Goal: Share content: Share content

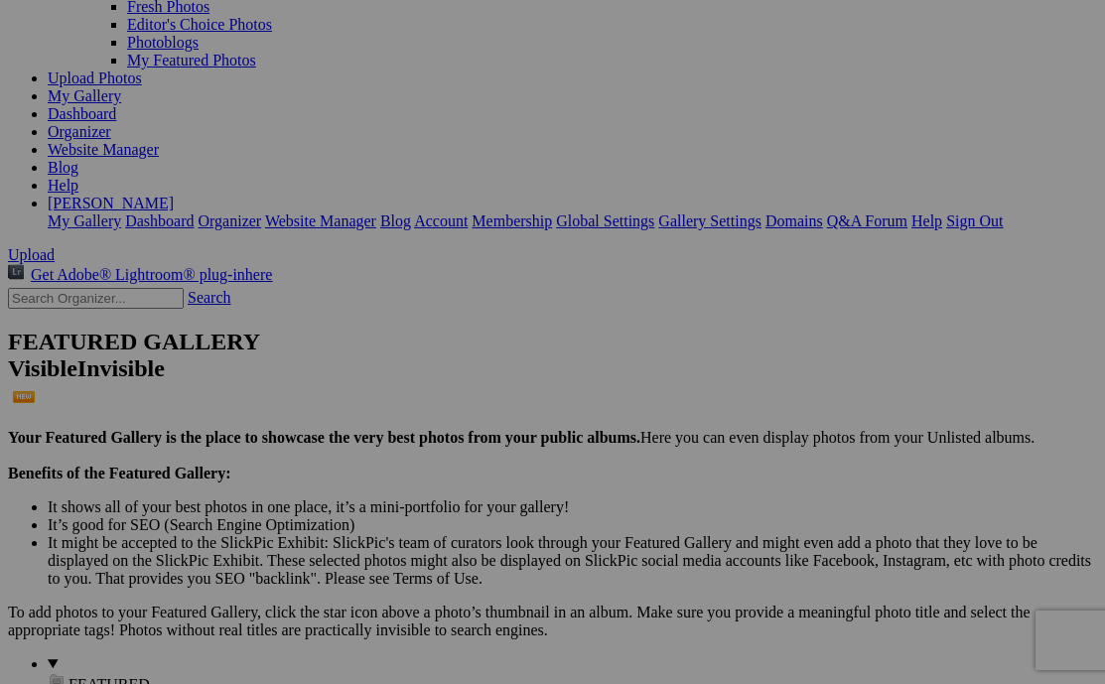
scroll to position [186, 0]
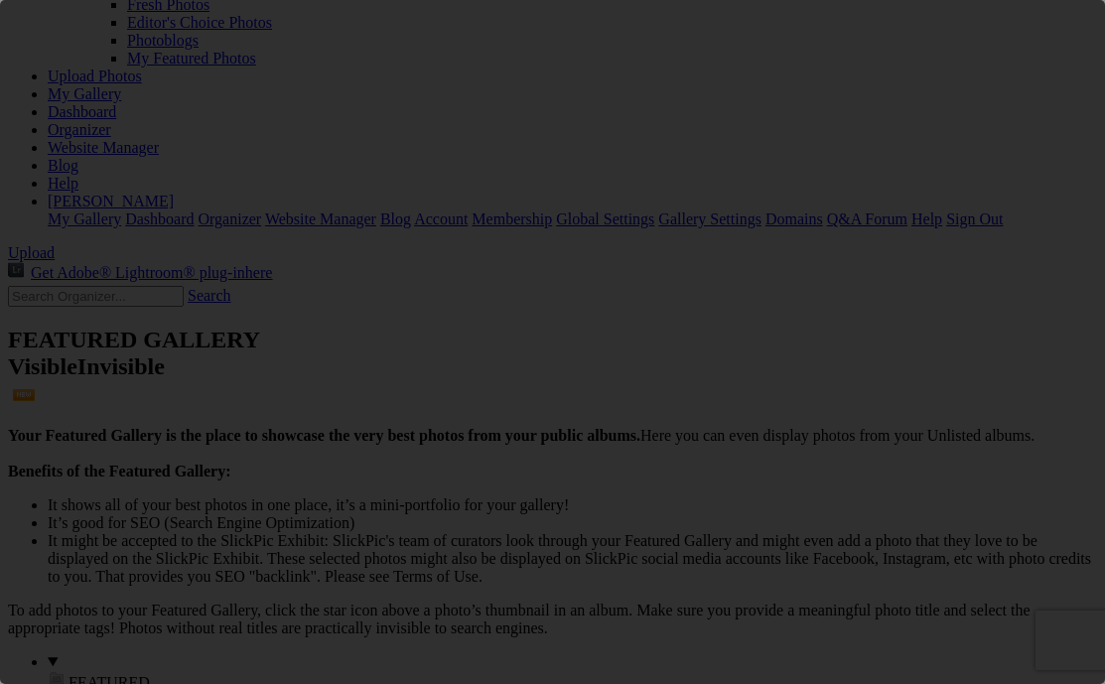
scroll to position [0, 0]
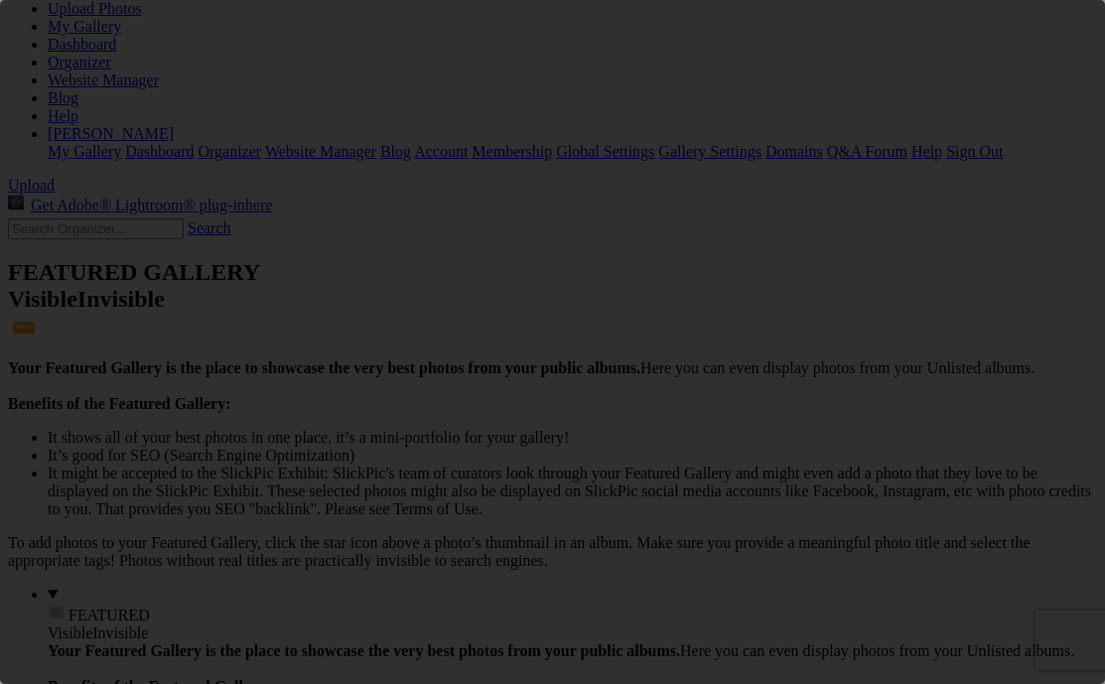
scroll to position [0, 0]
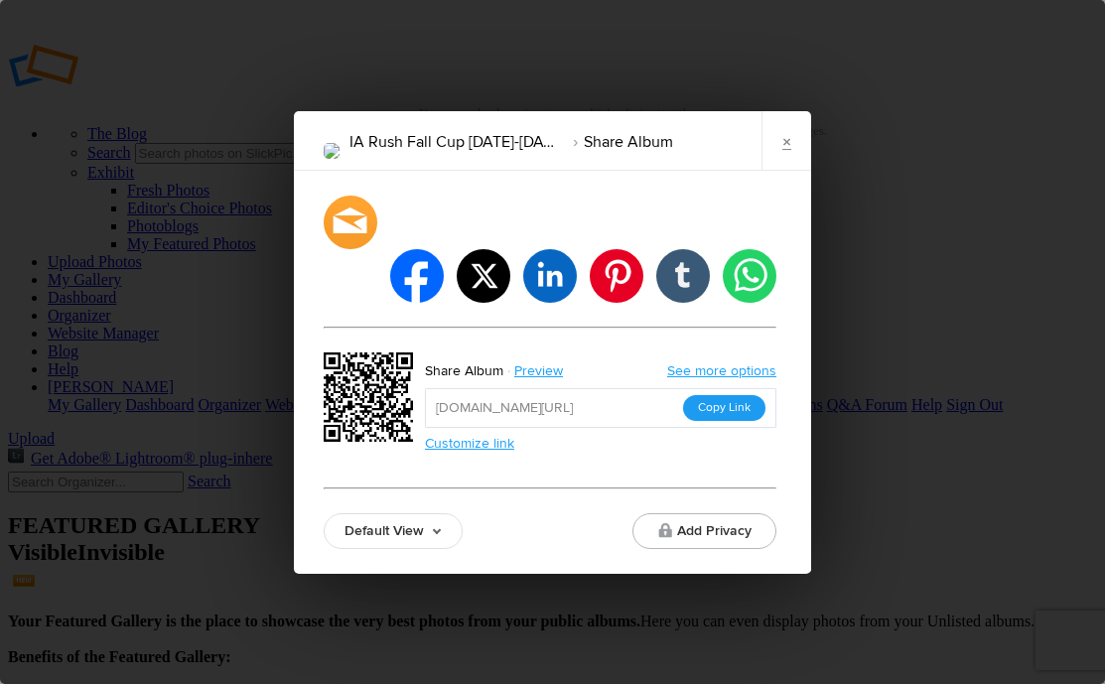
click at [741, 395] on button "Copy Link" at bounding box center [724, 408] width 82 height 26
click at [786, 162] on link "×" at bounding box center [787, 141] width 50 height 60
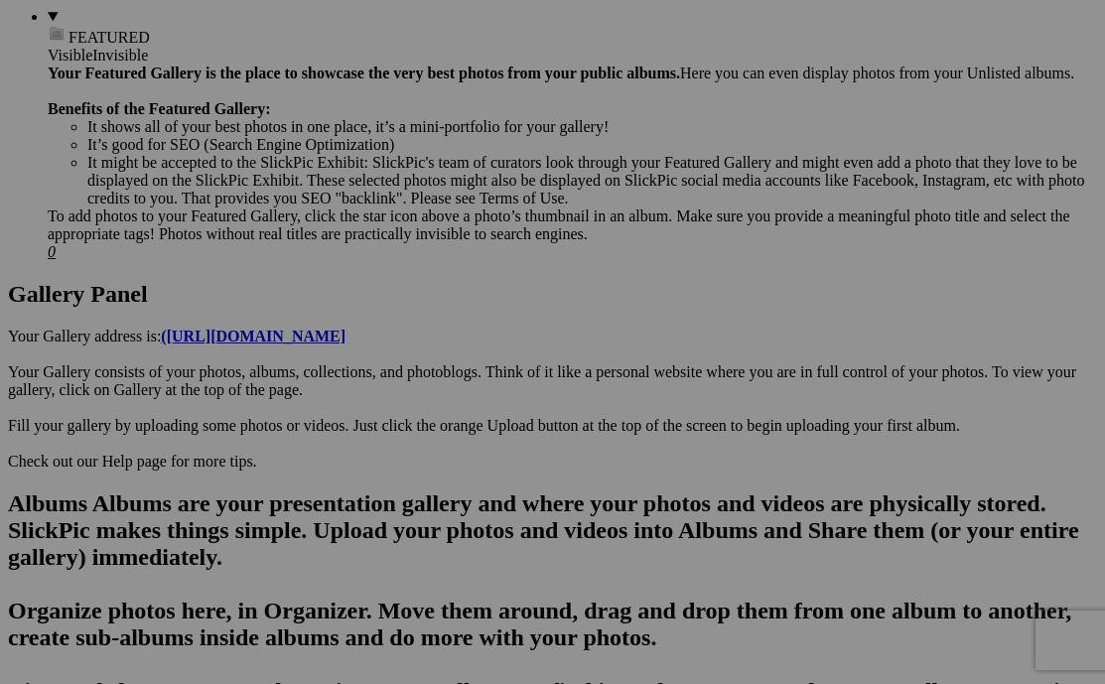
scroll to position [846, 0]
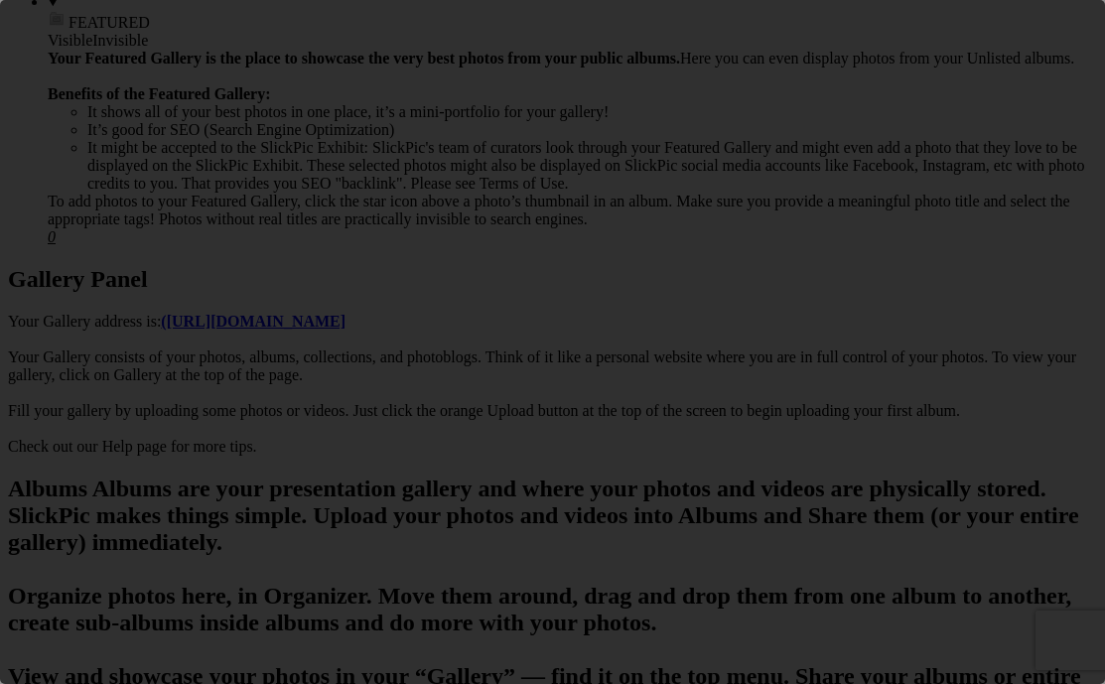
scroll to position [0, 0]
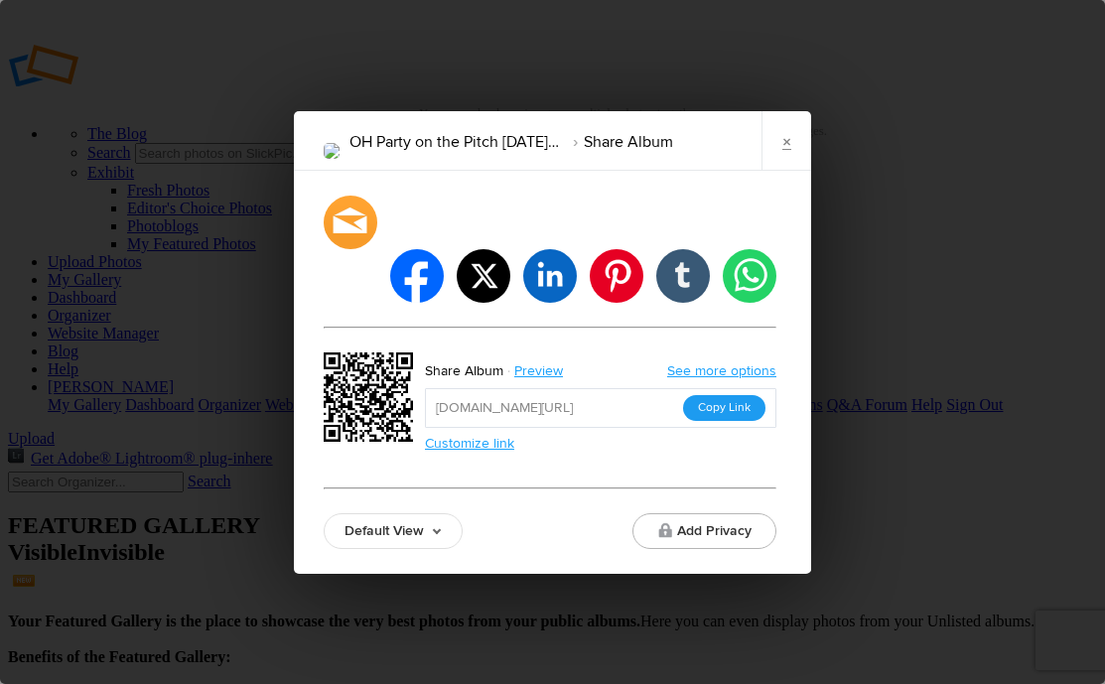
click at [727, 395] on button "Copy Link" at bounding box center [724, 408] width 82 height 26
click at [785, 163] on link "×" at bounding box center [787, 141] width 50 height 60
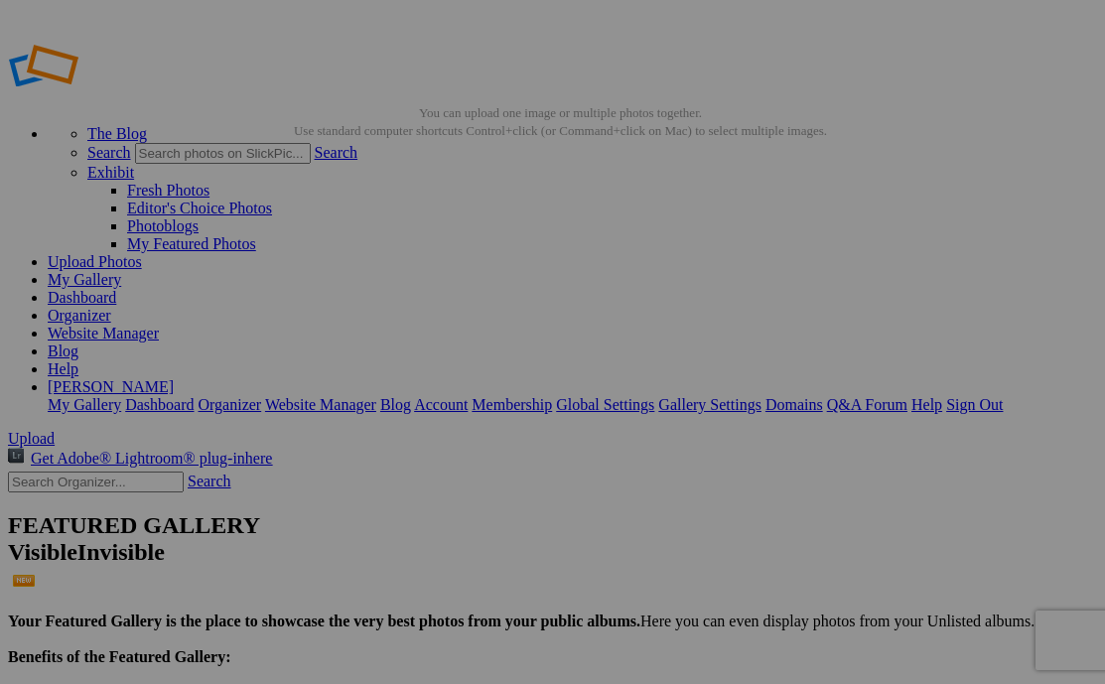
click at [126, 472] on input "text" at bounding box center [96, 482] width 176 height 21
type input "ca summer"
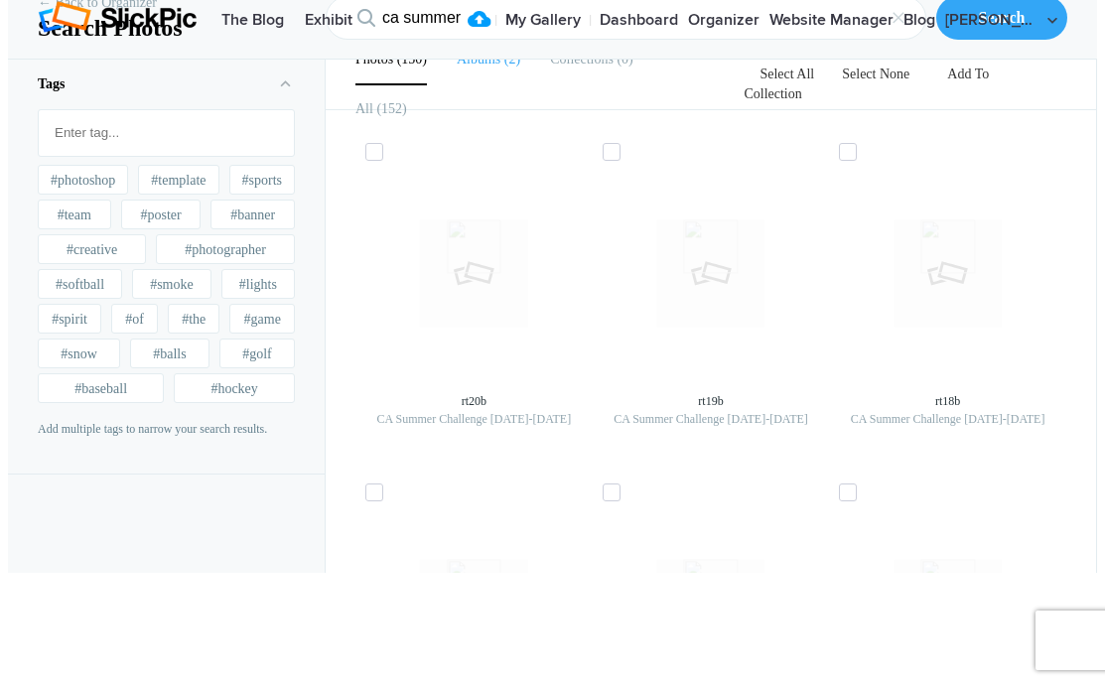
click at [491, 67] on b "Albums" at bounding box center [479, 59] width 44 height 15
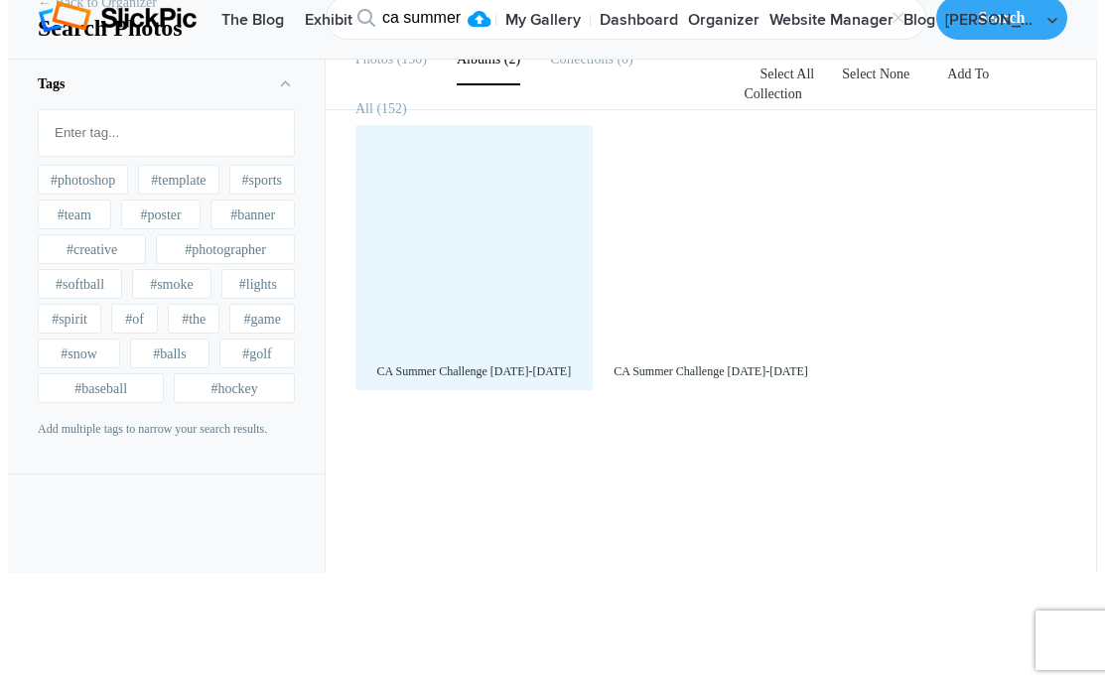
click at [487, 258] on div at bounding box center [473, 243] width 217 height 217
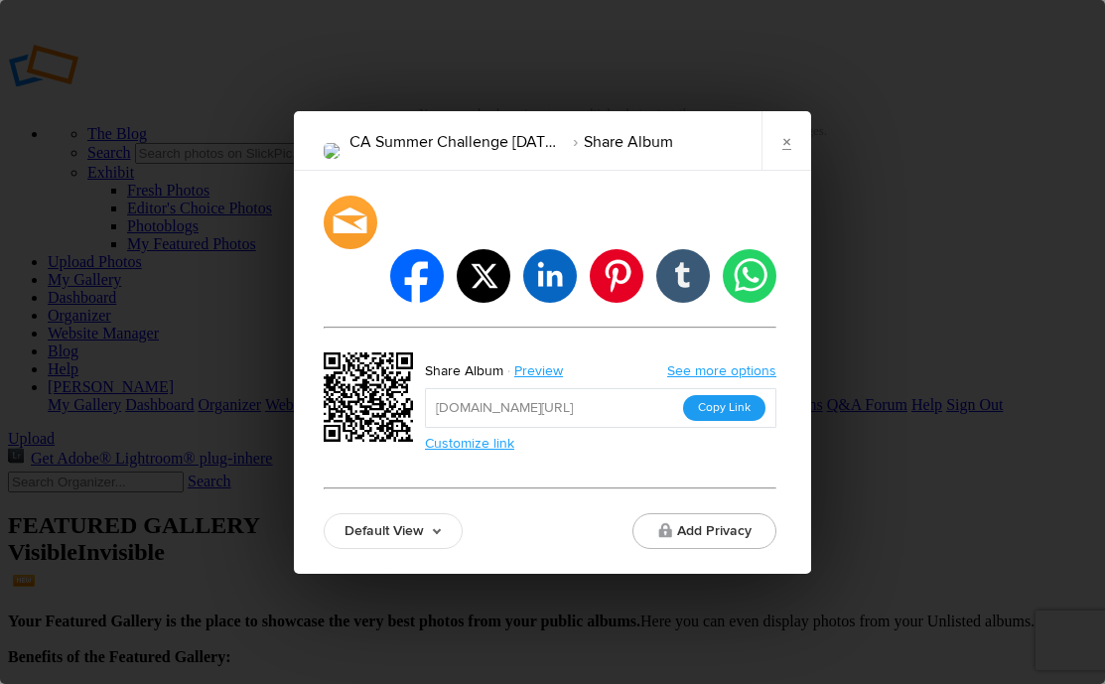
click at [737, 395] on button "Copy Link" at bounding box center [724, 408] width 82 height 26
click at [782, 148] on link "×" at bounding box center [787, 141] width 50 height 60
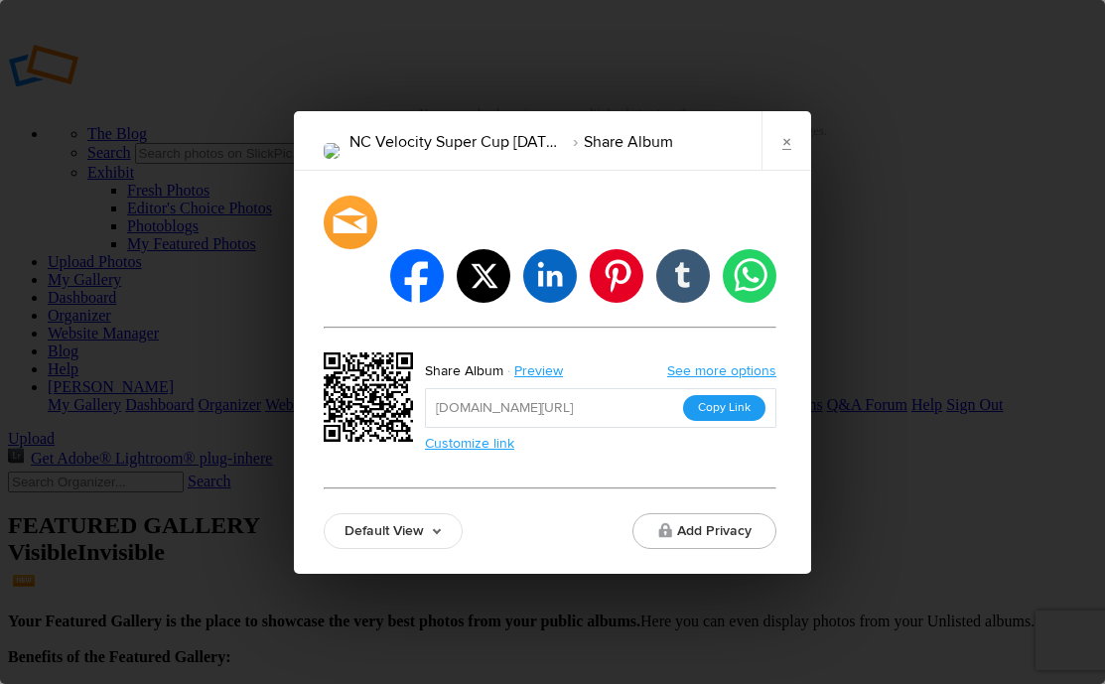
click at [738, 395] on button "Copy Link" at bounding box center [724, 408] width 82 height 26
